Goal: Information Seeking & Learning: Learn about a topic

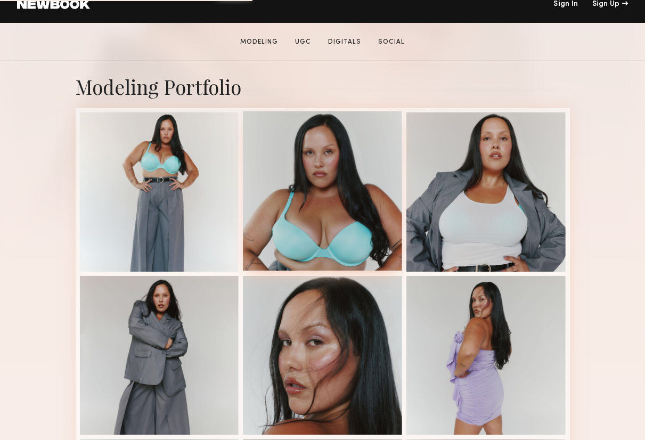
scroll to position [184, 0]
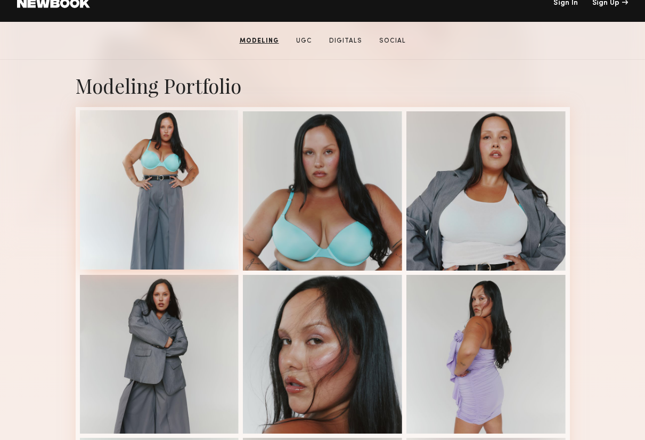
click at [168, 223] on div at bounding box center [159, 189] width 159 height 159
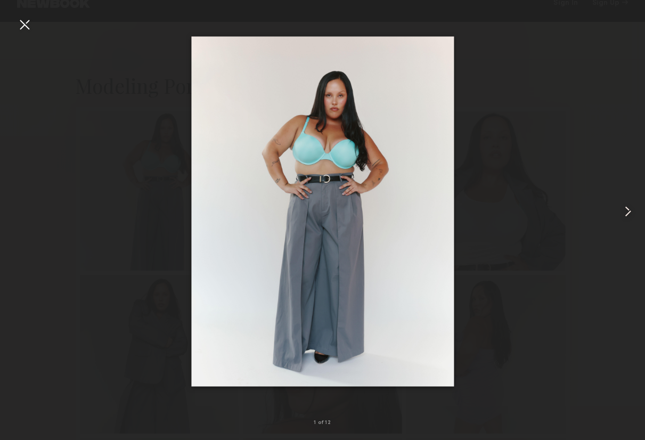
click at [626, 205] on common-icon at bounding box center [628, 211] width 17 height 17
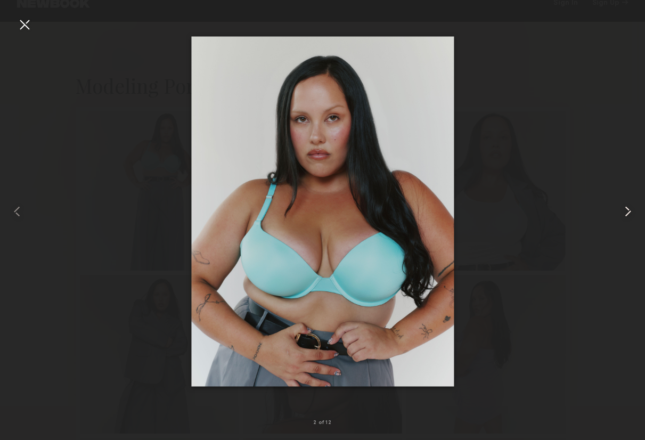
click at [626, 205] on common-icon at bounding box center [628, 211] width 17 height 17
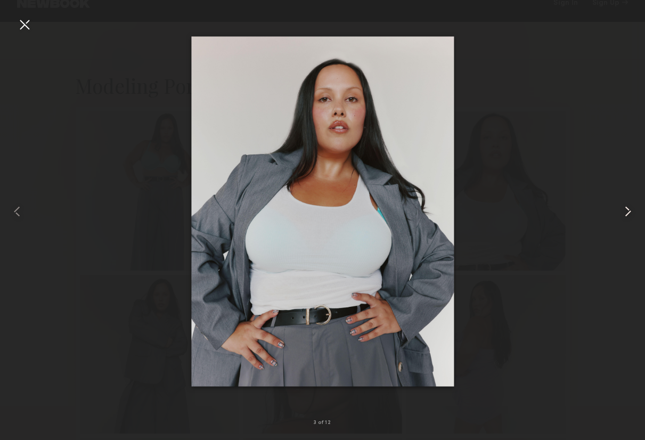
click at [626, 205] on common-icon at bounding box center [628, 211] width 17 height 17
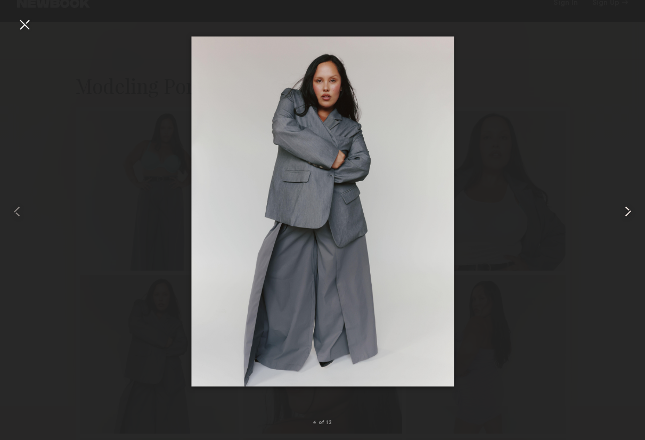
click at [626, 205] on common-icon at bounding box center [628, 211] width 17 height 17
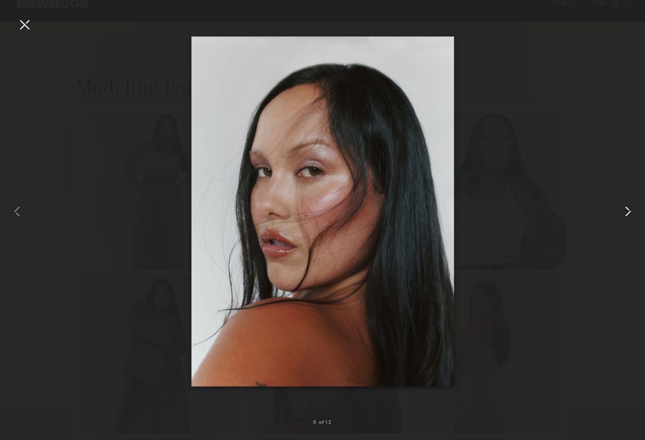
click at [626, 205] on common-icon at bounding box center [628, 211] width 17 height 17
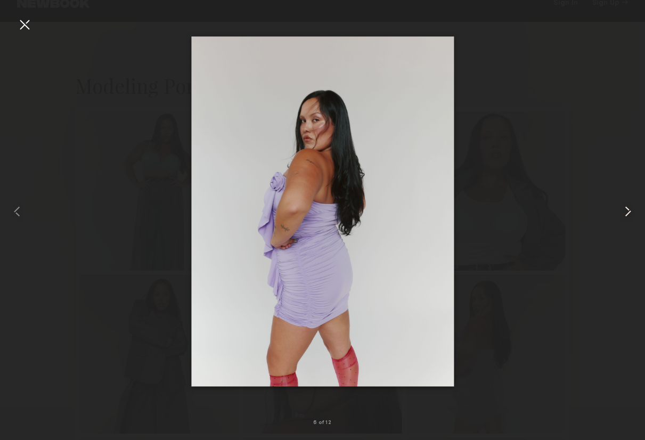
click at [626, 205] on common-icon at bounding box center [628, 211] width 17 height 17
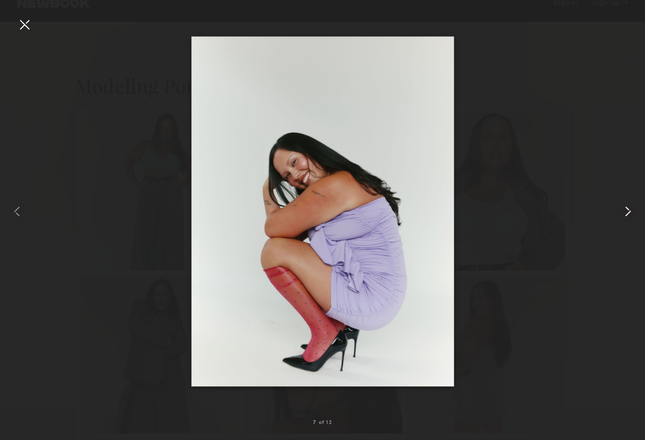
click at [626, 205] on common-icon at bounding box center [628, 211] width 17 height 17
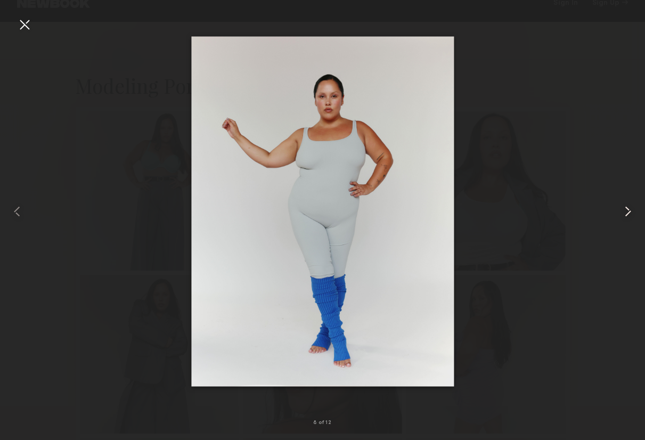
click at [626, 205] on common-icon at bounding box center [628, 211] width 17 height 17
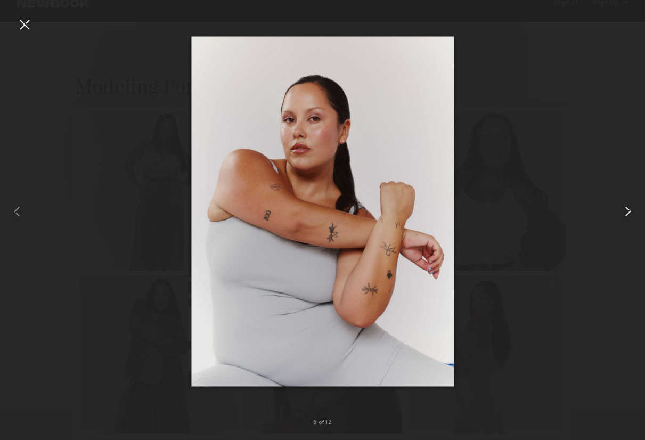
click at [626, 204] on common-icon at bounding box center [628, 211] width 17 height 17
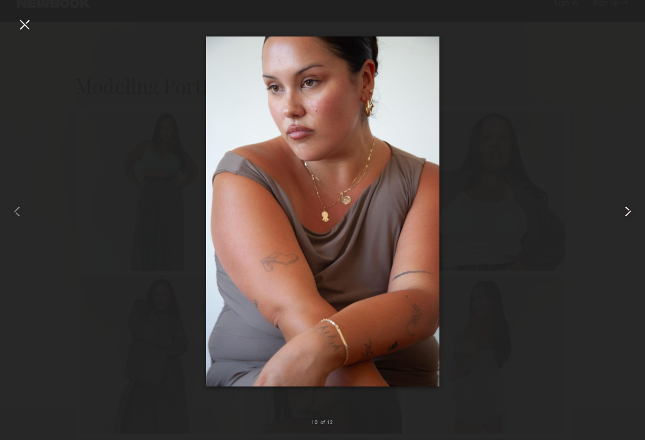
click at [627, 204] on common-icon at bounding box center [628, 211] width 17 height 17
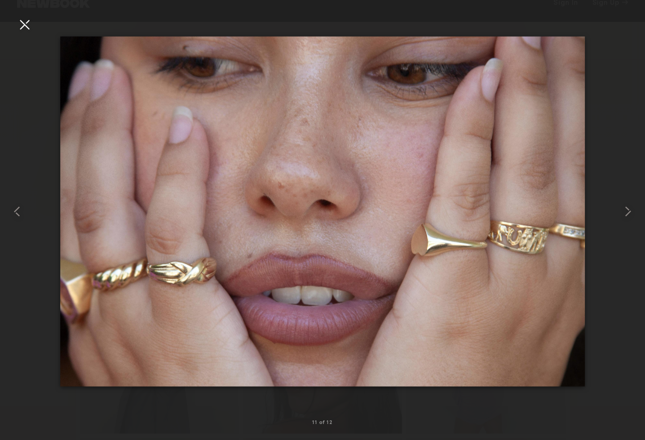
click at [617, 189] on div at bounding box center [322, 211] width 645 height 389
click at [630, 213] on common-icon at bounding box center [628, 211] width 17 height 17
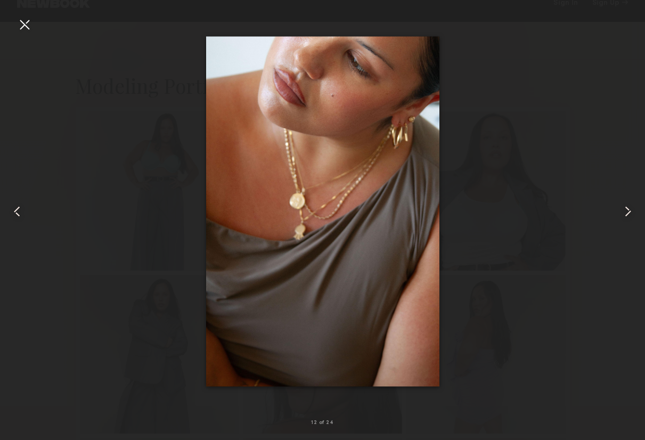
click at [627, 213] on common-icon at bounding box center [628, 211] width 17 height 17
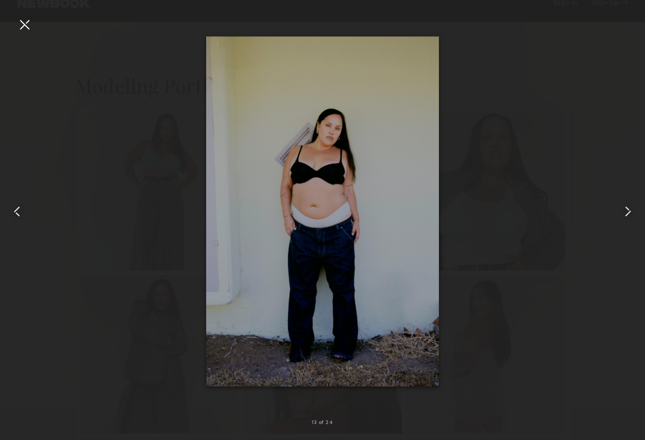
click at [627, 212] on common-icon at bounding box center [628, 211] width 17 height 17
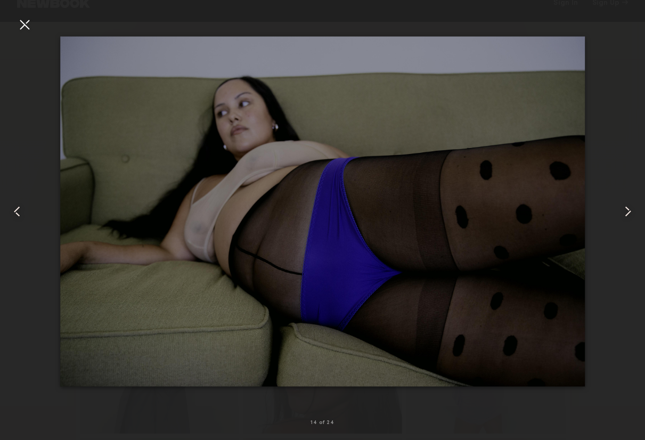
click at [627, 212] on common-icon at bounding box center [628, 211] width 17 height 17
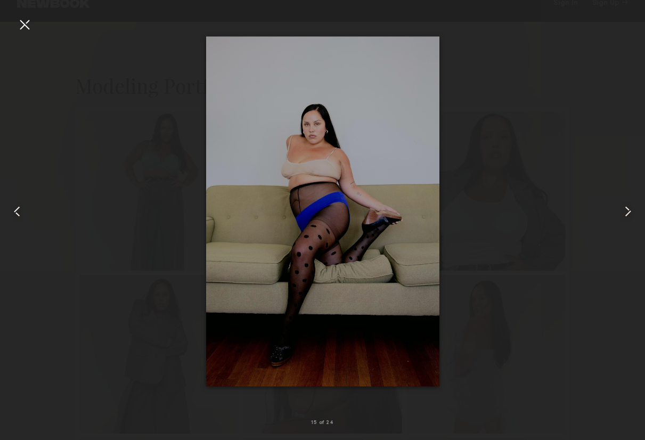
click at [626, 212] on common-icon at bounding box center [628, 211] width 17 height 17
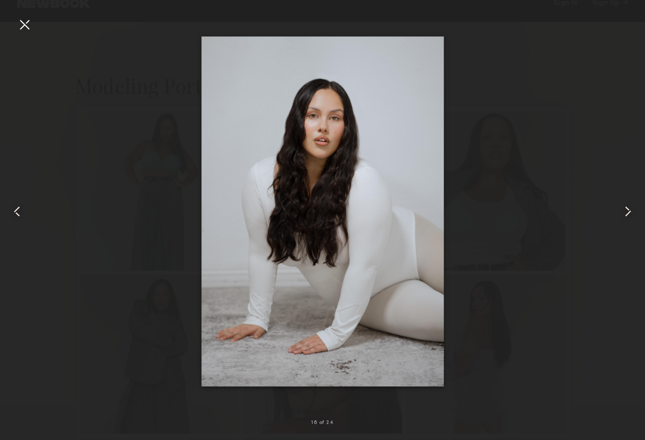
click at [626, 212] on common-icon at bounding box center [628, 211] width 17 height 17
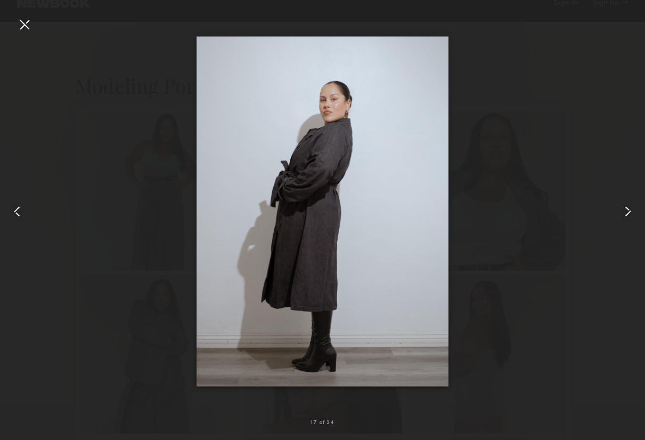
click at [626, 212] on common-icon at bounding box center [628, 211] width 17 height 17
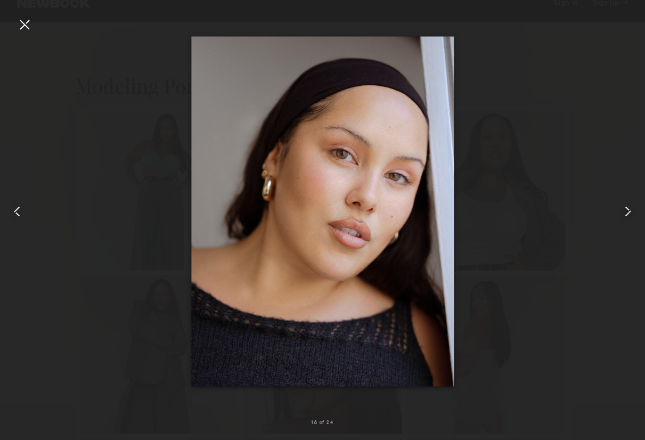
click at [25, 25] on div at bounding box center [24, 24] width 17 height 17
